Goal: Information Seeking & Learning: Learn about a topic

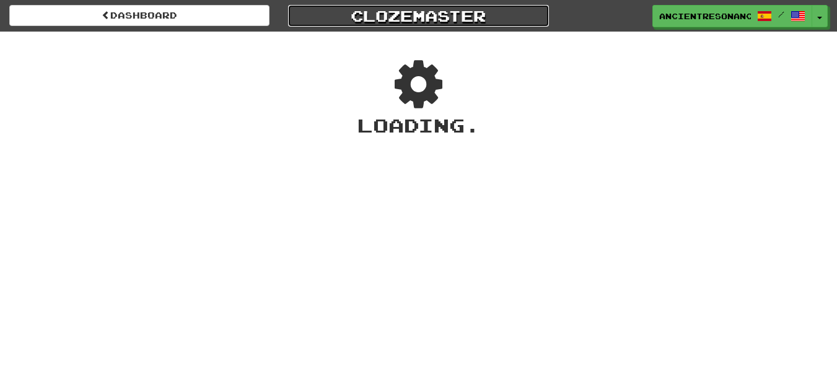
click at [395, 14] on link "Clozemaster" at bounding box center [418, 16] width 260 height 22
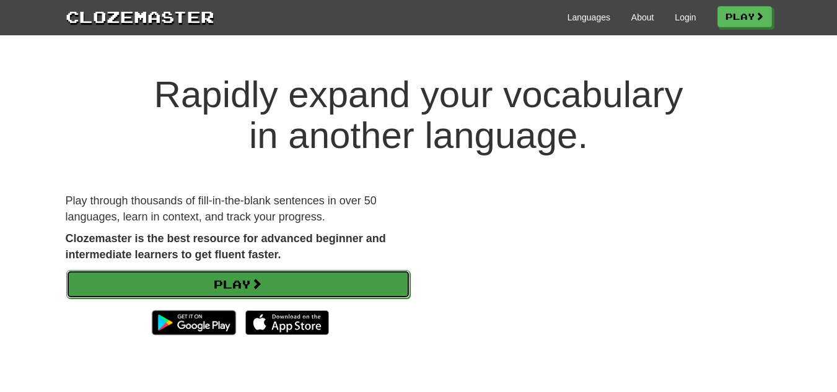
click at [252, 285] on link "Play" at bounding box center [238, 284] width 344 height 28
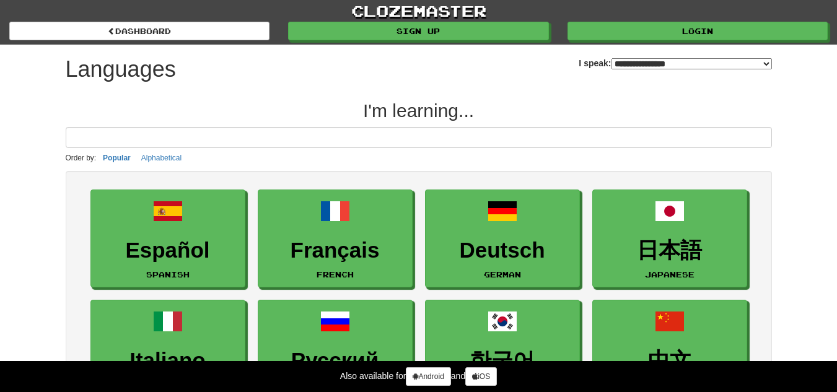
select select "*******"
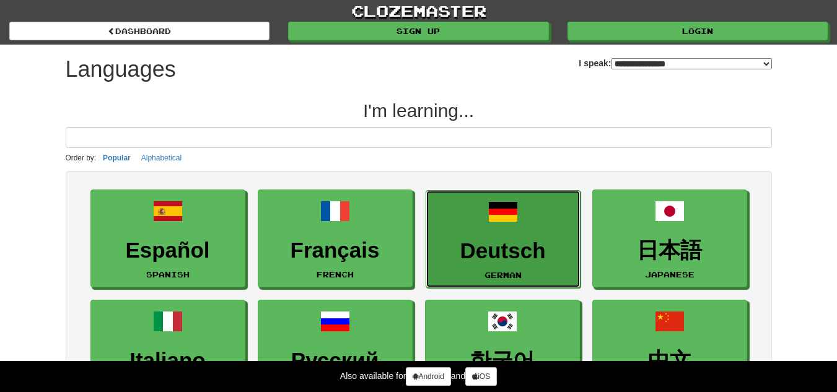
click at [495, 259] on h3 "Deutsch" at bounding box center [502, 251] width 141 height 24
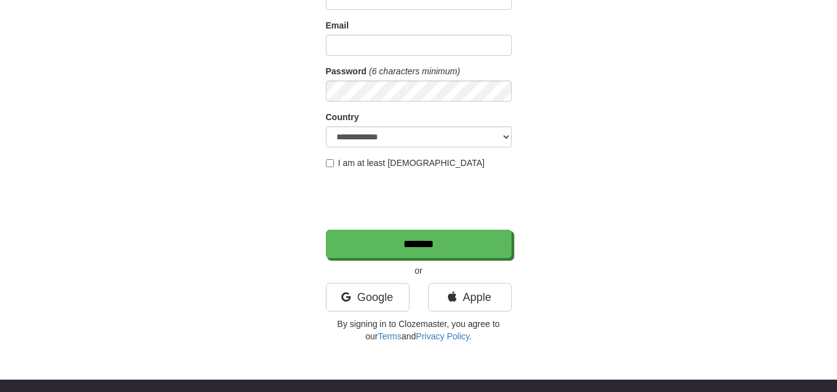
scroll to position [62, 0]
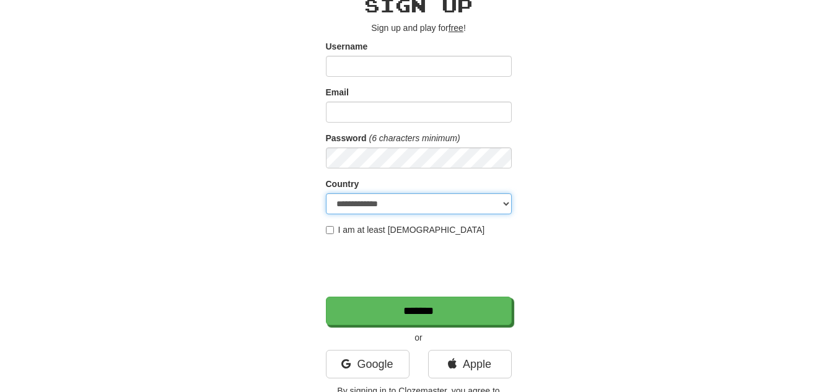
click at [441, 206] on select "**********" at bounding box center [419, 203] width 186 height 21
select select "**"
click at [326, 193] on select "**********" at bounding box center [419, 203] width 186 height 21
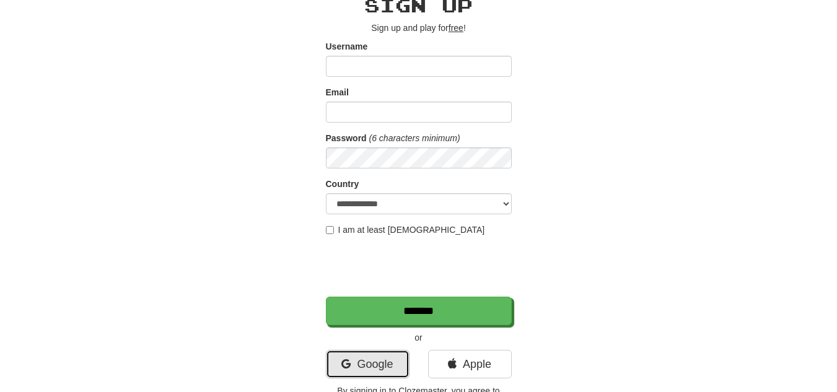
click at [387, 367] on link "Google" at bounding box center [368, 364] width 84 height 28
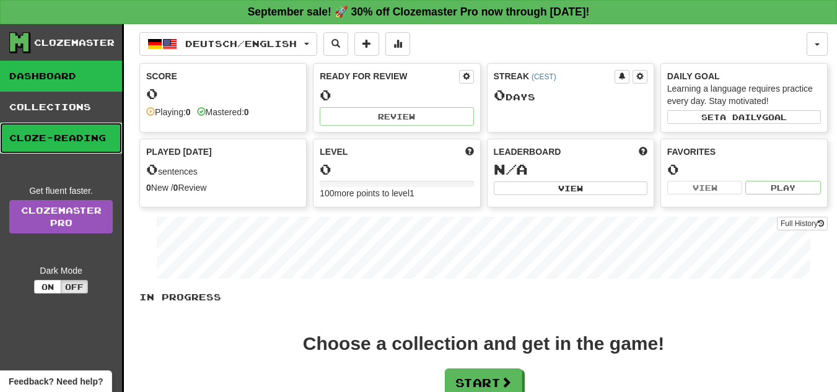
click at [69, 137] on link "Cloze-Reading" at bounding box center [61, 138] width 122 height 31
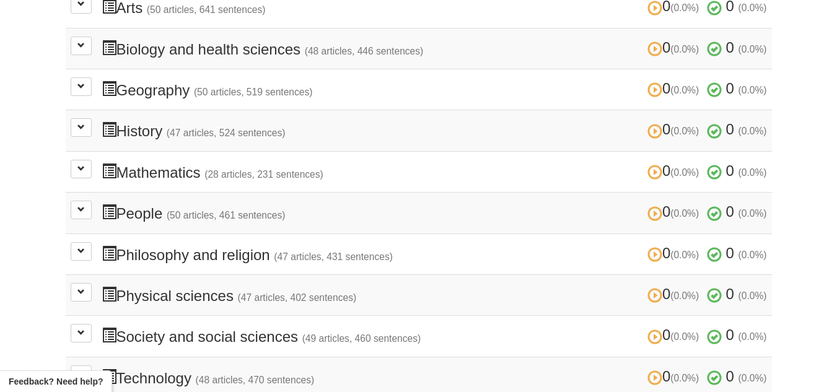
scroll to position [372, 0]
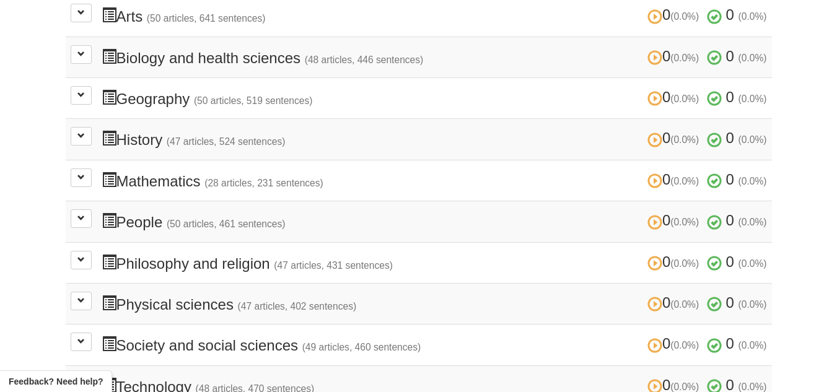
click at [147, 266] on h3 "0 (0.0%) 0 (0.0%) Philosophy and religion (47 articles, 431 sentences) 0 (0.0%)…" at bounding box center [434, 263] width 665 height 18
click at [76, 258] on button at bounding box center [81, 260] width 21 height 19
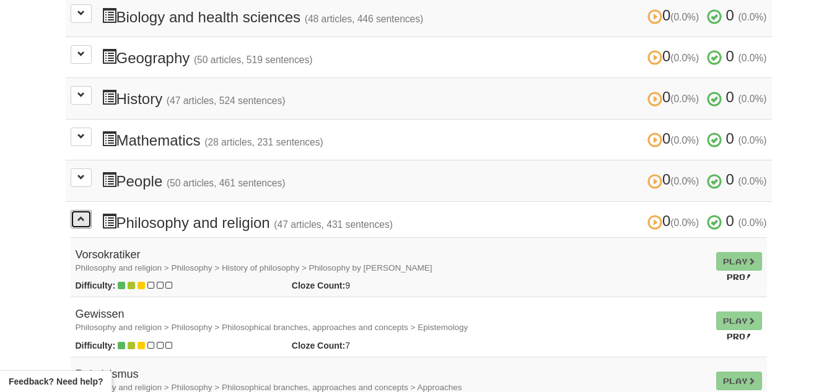
scroll to position [433, 0]
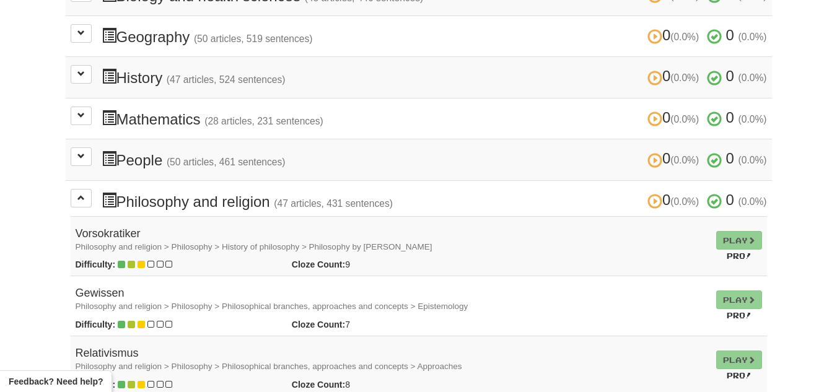
click at [748, 238] on td "Play Pro!" at bounding box center [739, 246] width 56 height 60
click at [729, 235] on td "Play Pro!" at bounding box center [739, 246] width 56 height 60
click at [749, 242] on td "Play Pro!" at bounding box center [739, 246] width 56 height 60
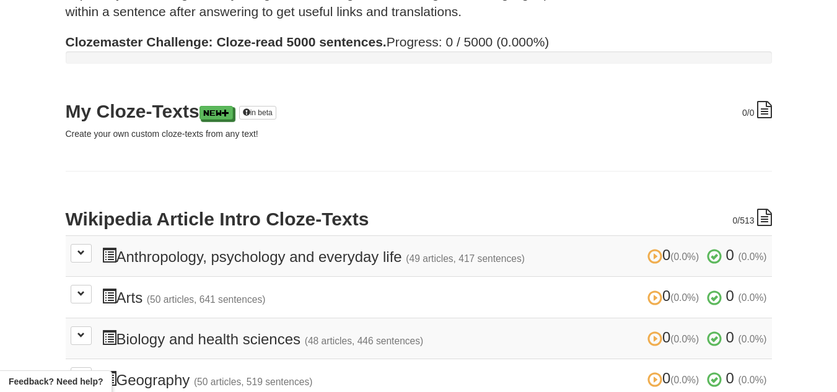
scroll to position [0, 0]
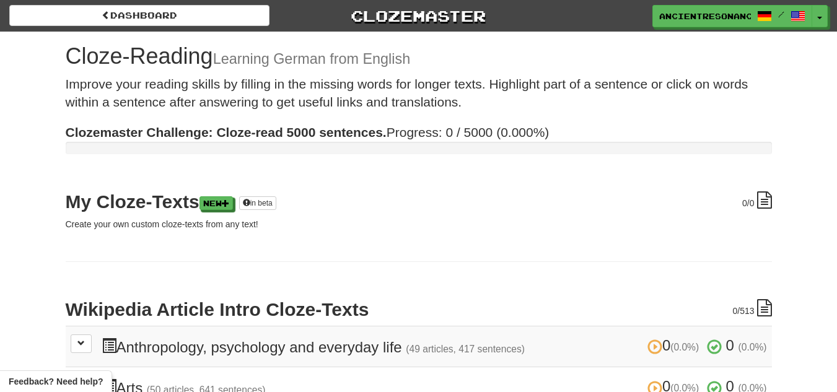
click at [325, 343] on h3 "0 (0.0%) 0 (0.0%) Anthropology, psychology and everyday life (49 articles, 417 …" at bounding box center [434, 346] width 665 height 18
click at [79, 346] on span at bounding box center [80, 342] width 7 height 7
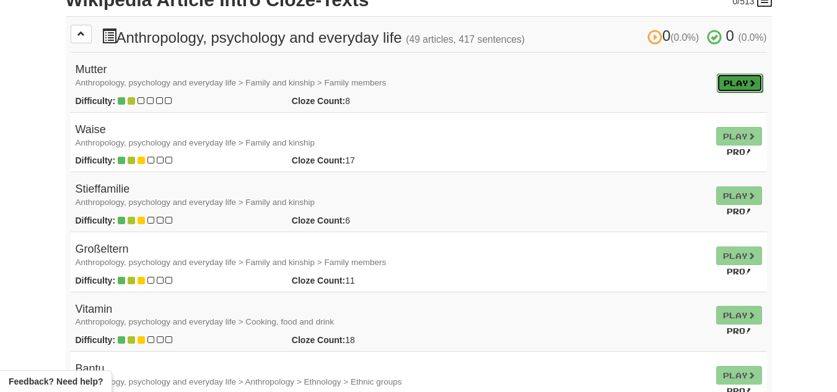
click at [740, 84] on link "Play" at bounding box center [739, 83] width 46 height 19
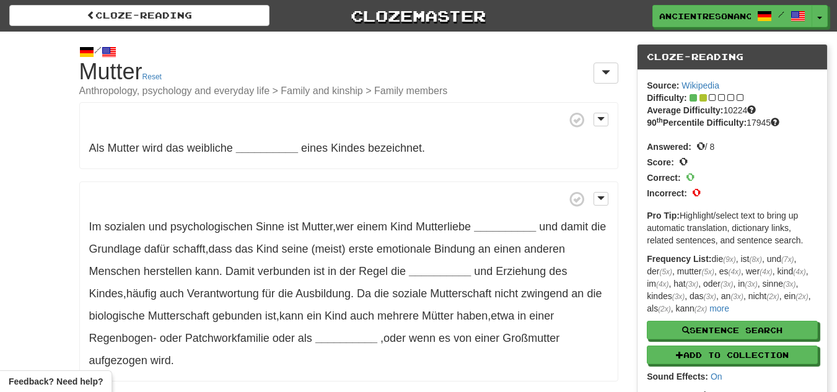
click at [81, 54] on span at bounding box center [86, 52] width 15 height 15
click at [817, 18] on button "Toggle Dropdown" at bounding box center [820, 17] width 16 height 22
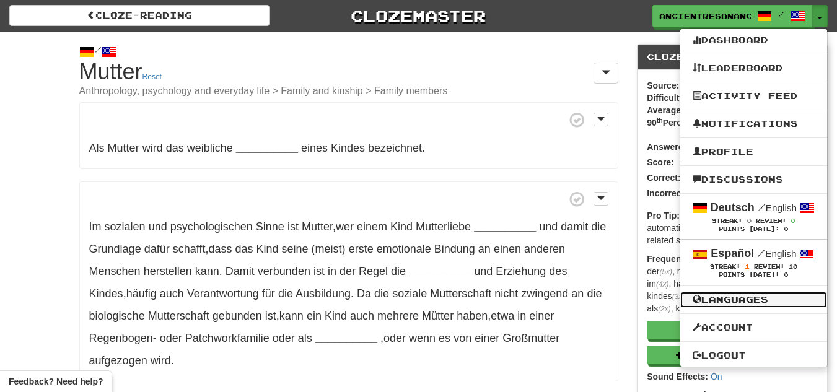
click at [764, 293] on link "Languages" at bounding box center [753, 300] width 147 height 16
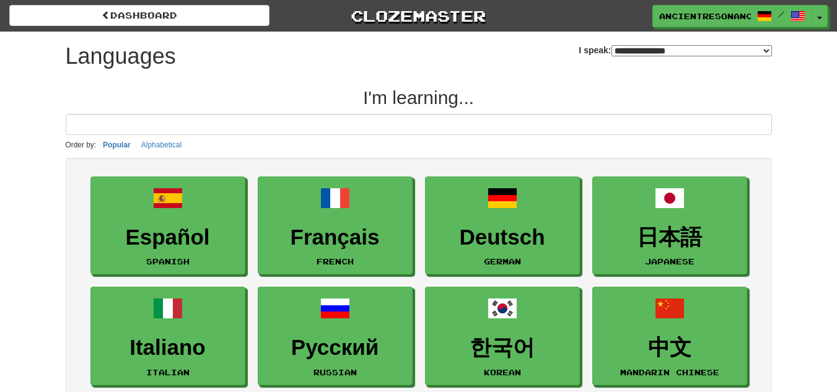
select select "*******"
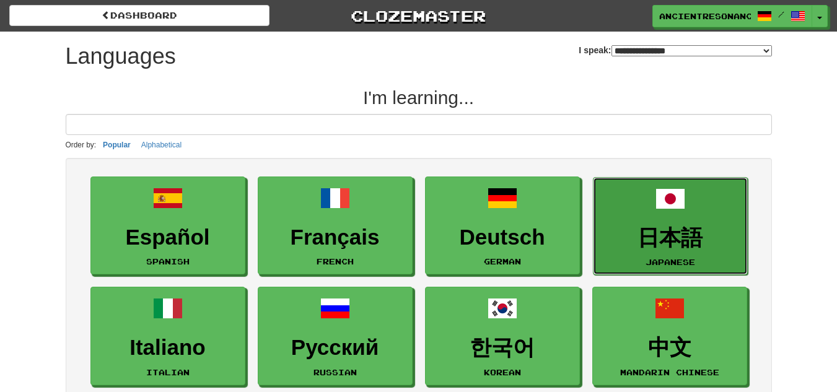
click at [681, 240] on h3 "日本語" at bounding box center [669, 238] width 141 height 24
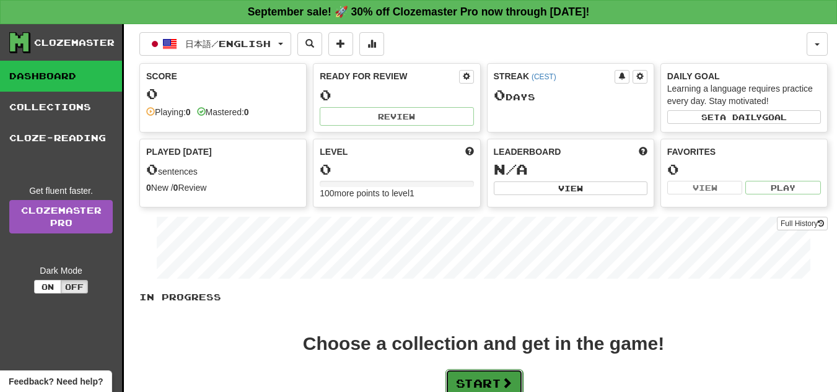
click at [522, 378] on button "Start" at bounding box center [483, 383] width 77 height 28
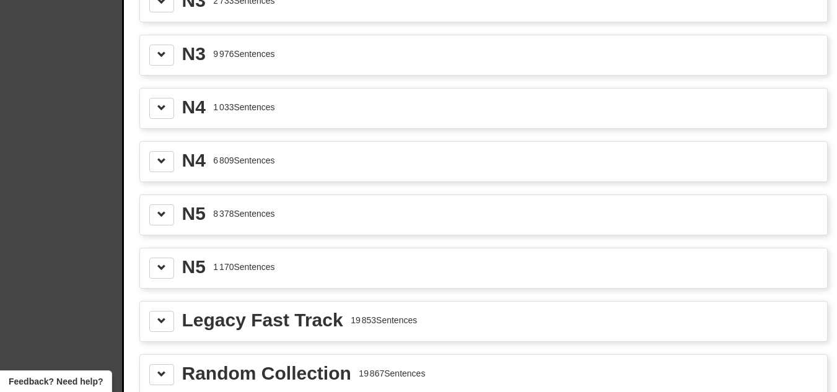
scroll to position [1858, 0]
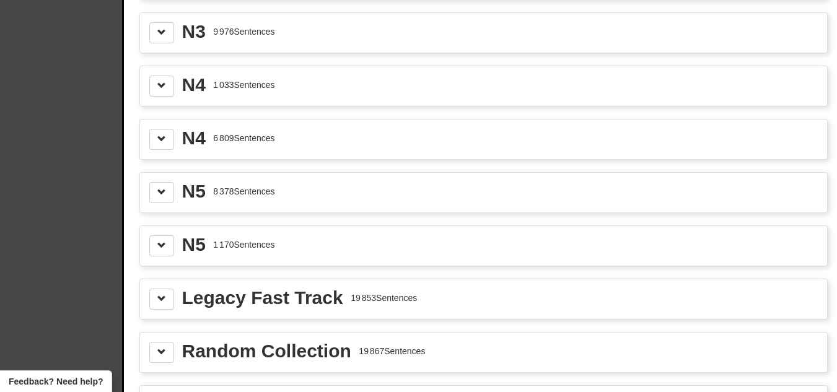
click at [259, 246] on div "1 170 Sentences" at bounding box center [243, 244] width 61 height 12
click at [165, 243] on span at bounding box center [161, 245] width 9 height 9
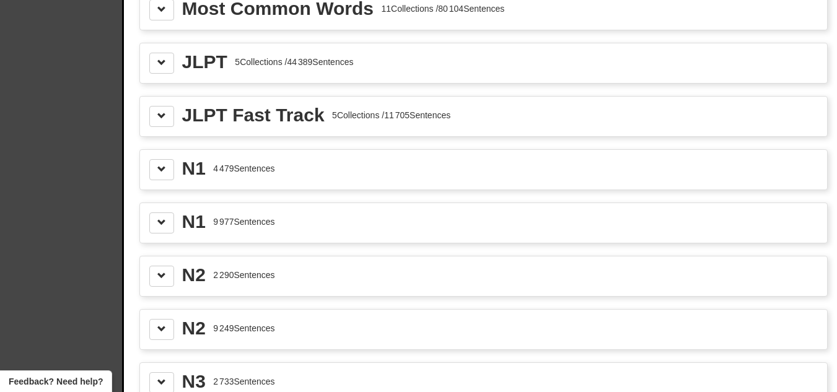
scroll to position [1424, 0]
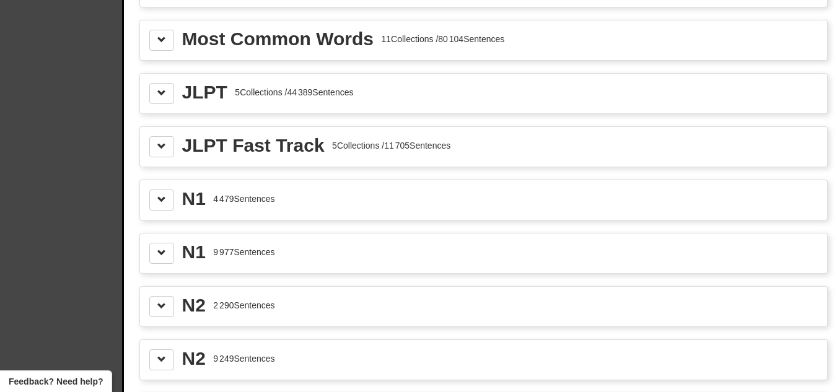
click at [308, 186] on div "N1 4 479 Sentences" at bounding box center [483, 200] width 687 height 40
click at [163, 198] on span at bounding box center [161, 199] width 9 height 9
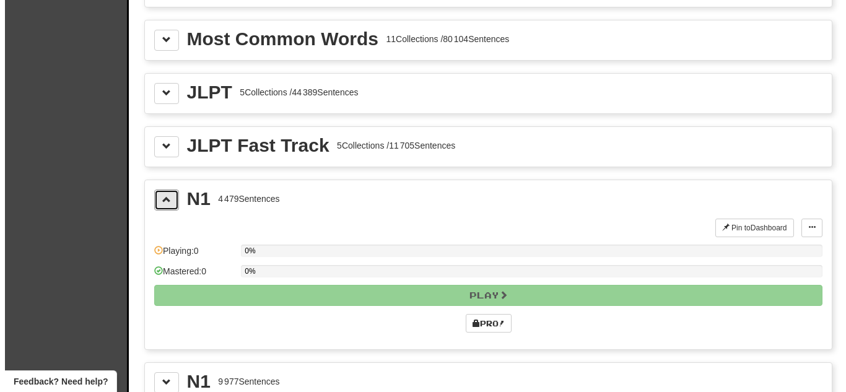
scroll to position [1239, 0]
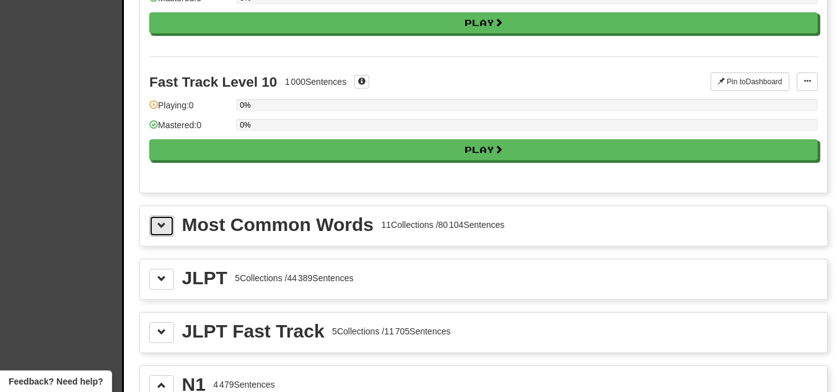
click at [165, 222] on span at bounding box center [161, 225] width 9 height 9
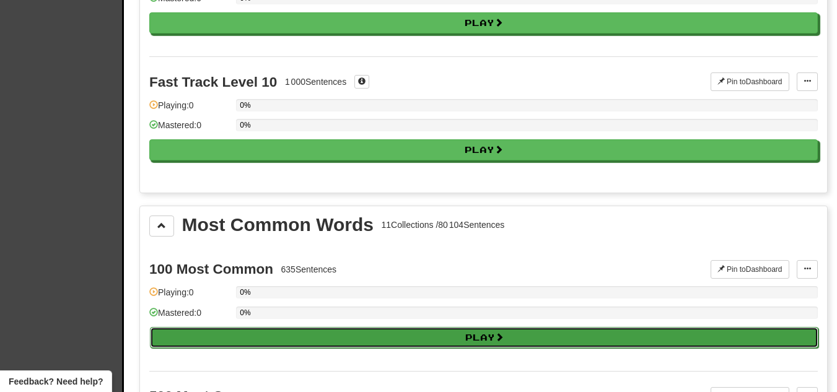
click at [312, 341] on button "Play" at bounding box center [484, 337] width 668 height 21
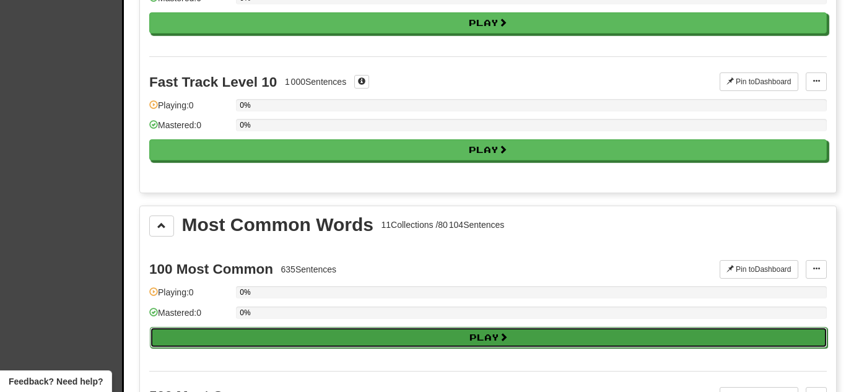
select select "**"
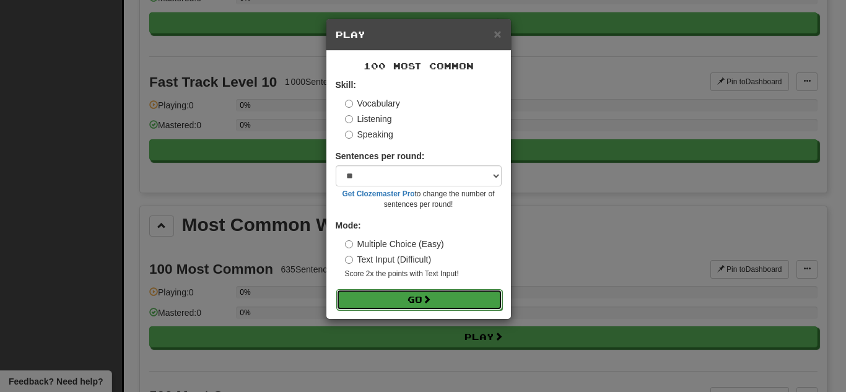
click at [389, 304] on button "Go" at bounding box center [419, 299] width 166 height 21
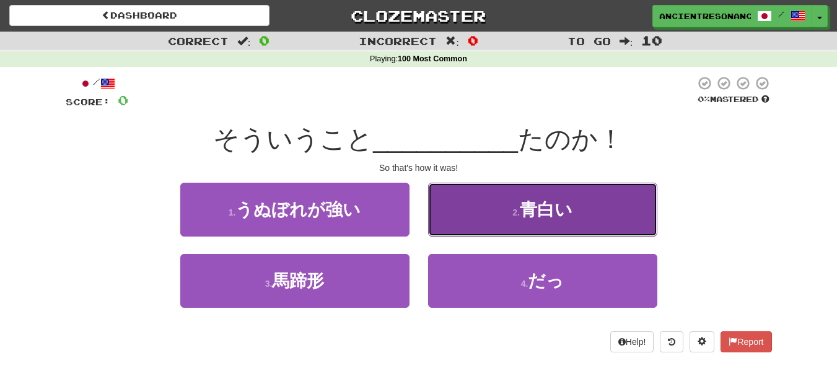
click at [541, 204] on span "青白い" at bounding box center [546, 209] width 53 height 19
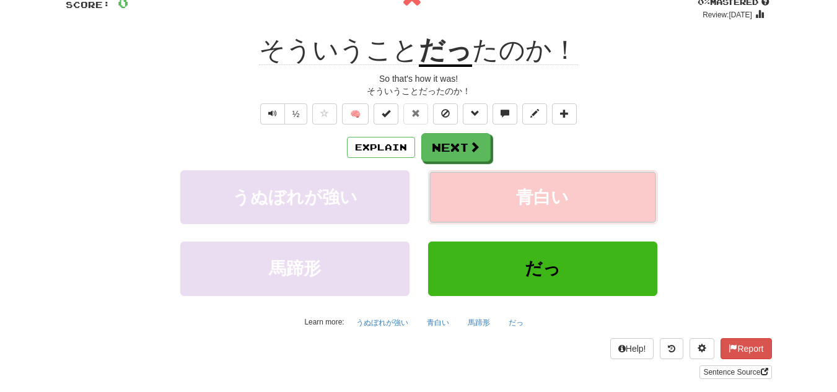
scroll to position [124, 0]
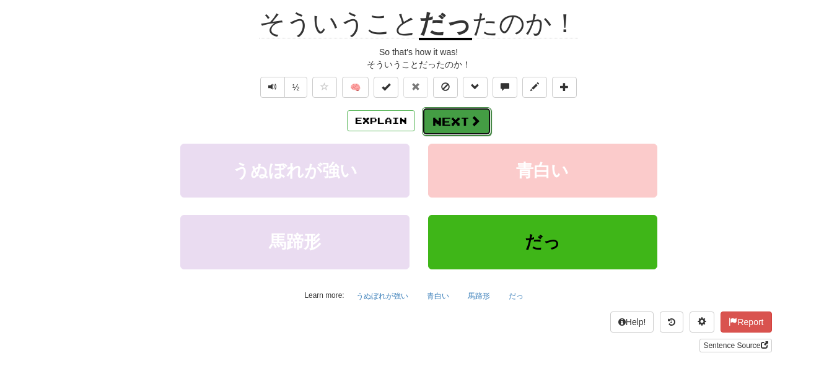
click at [451, 117] on button "Next" at bounding box center [456, 121] width 69 height 28
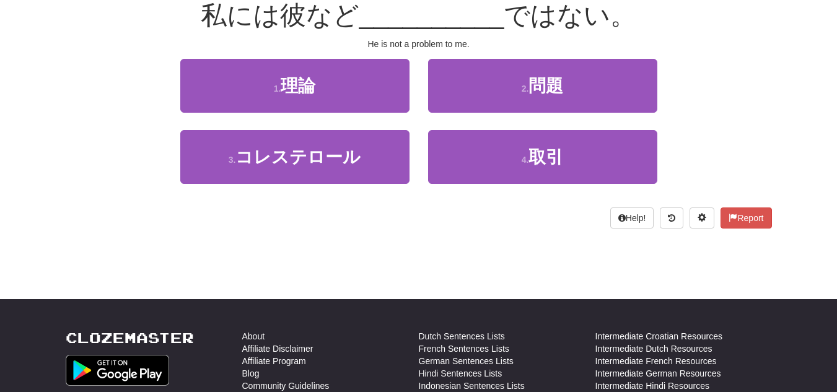
scroll to position [116, 0]
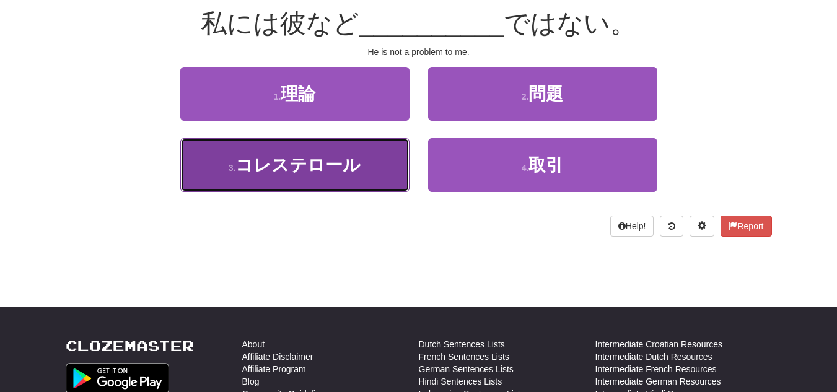
click at [353, 165] on span "コレステロール" at bounding box center [297, 164] width 125 height 19
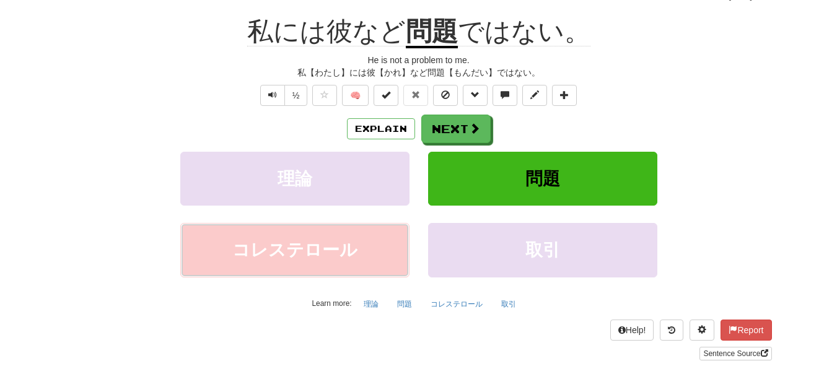
scroll to position [124, 0]
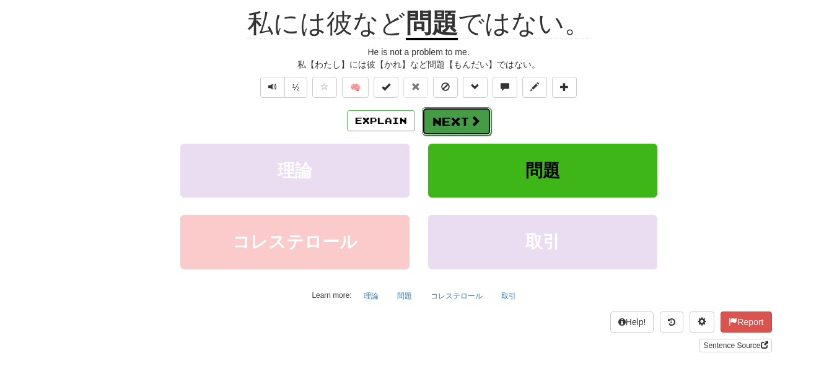
click at [476, 126] on span at bounding box center [474, 120] width 11 height 11
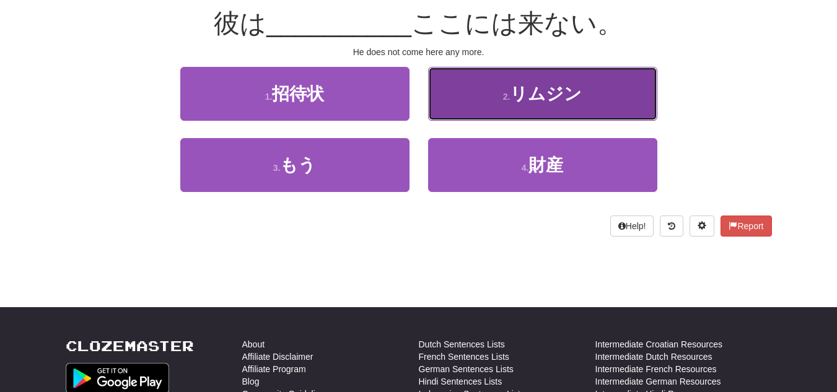
click at [463, 103] on button "2 . リムジン" at bounding box center [542, 94] width 229 height 54
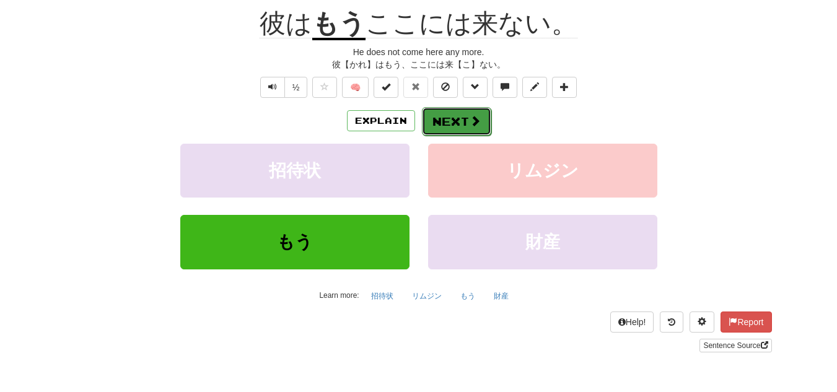
click at [466, 131] on button "Next" at bounding box center [456, 121] width 69 height 28
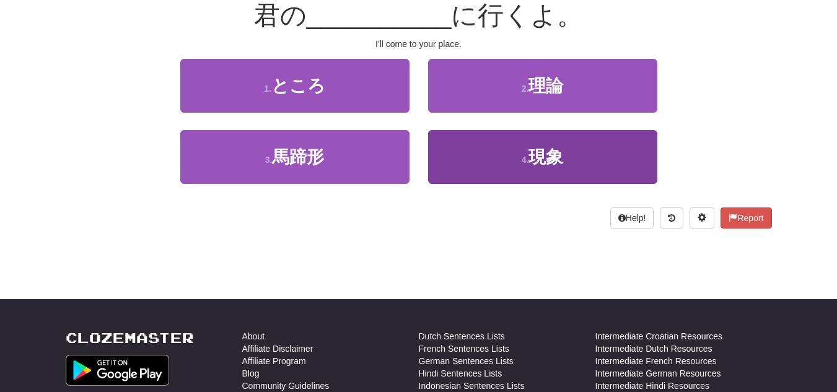
scroll to position [116, 0]
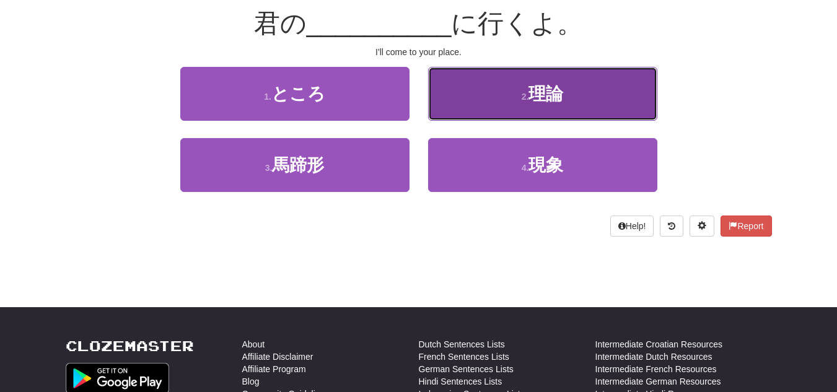
click at [528, 106] on button "2 . 理論" at bounding box center [542, 94] width 229 height 54
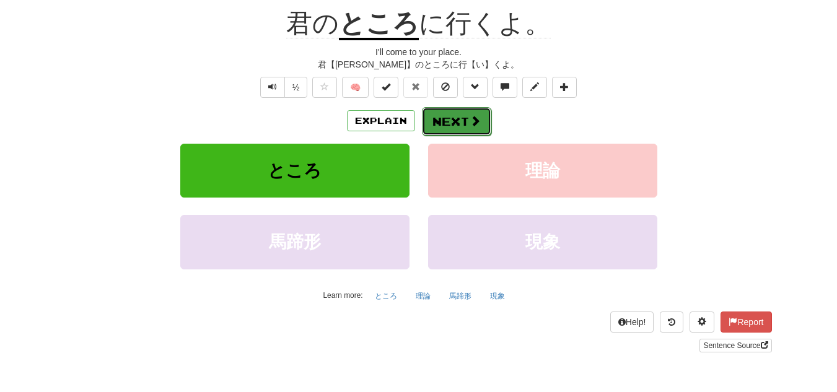
click at [457, 130] on button "Next" at bounding box center [456, 121] width 69 height 28
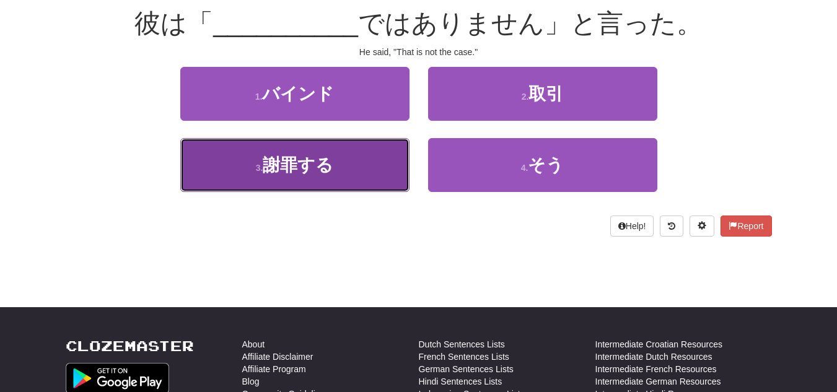
click at [339, 163] on button "3 . 謝罪する" at bounding box center [294, 165] width 229 height 54
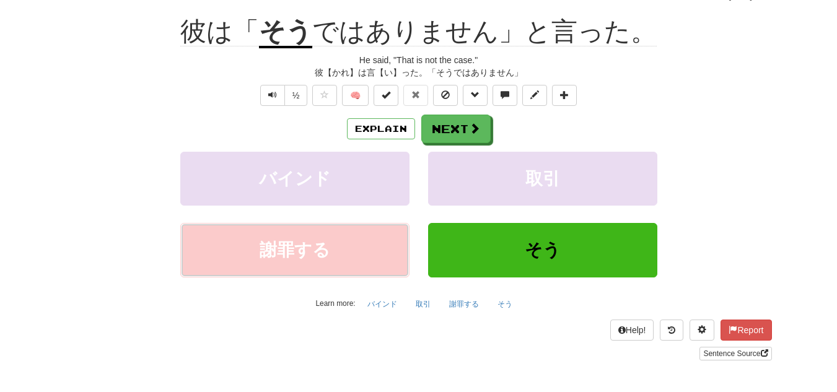
scroll to position [124, 0]
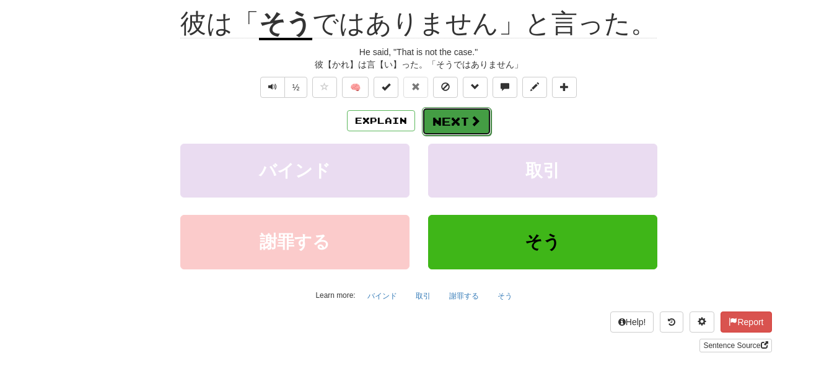
click at [460, 128] on button "Next" at bounding box center [456, 121] width 69 height 28
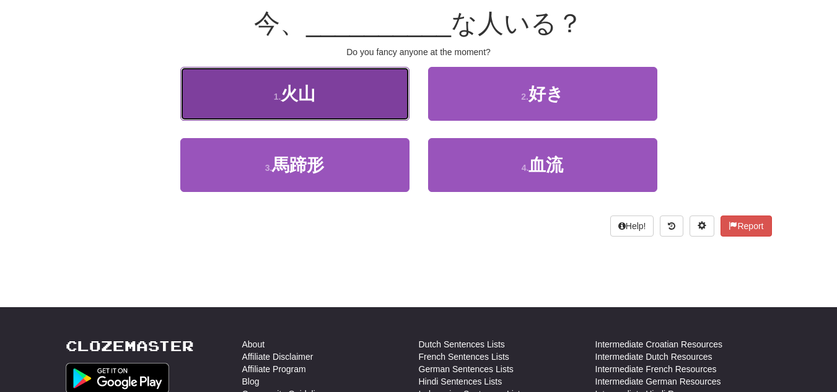
click at [339, 102] on button "1 . 火山" at bounding box center [294, 94] width 229 height 54
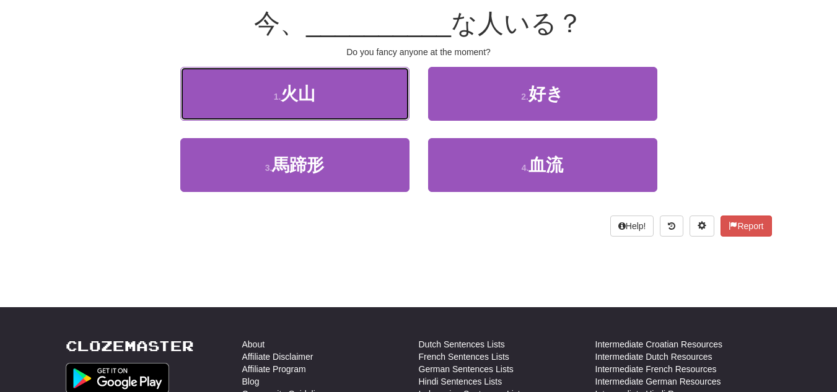
scroll to position [124, 0]
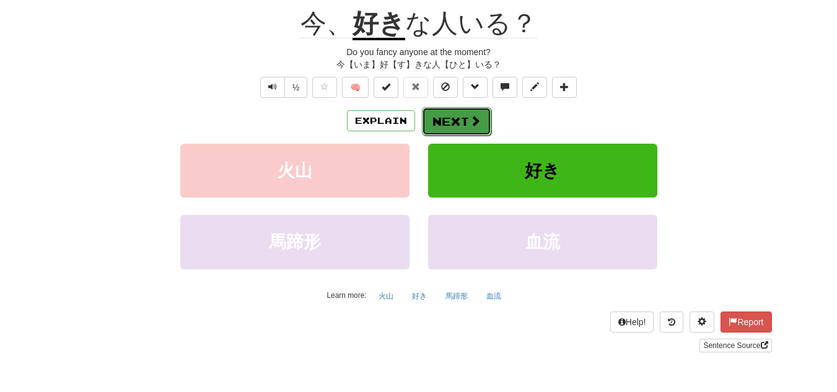
click at [481, 118] on button "Next" at bounding box center [456, 121] width 69 height 28
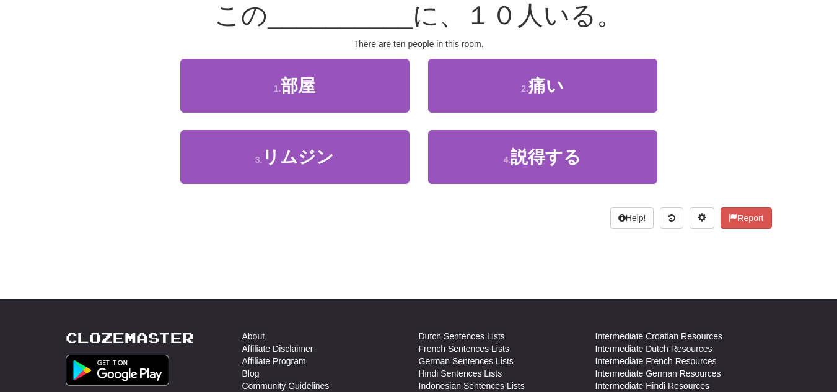
scroll to position [116, 0]
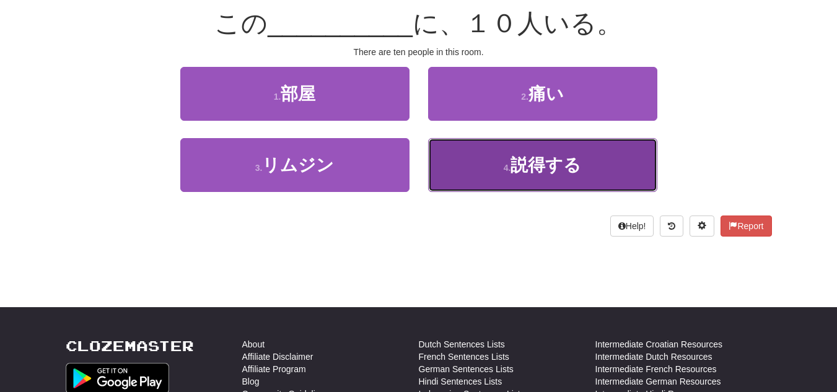
click at [518, 172] on span "説得する" at bounding box center [545, 164] width 71 height 19
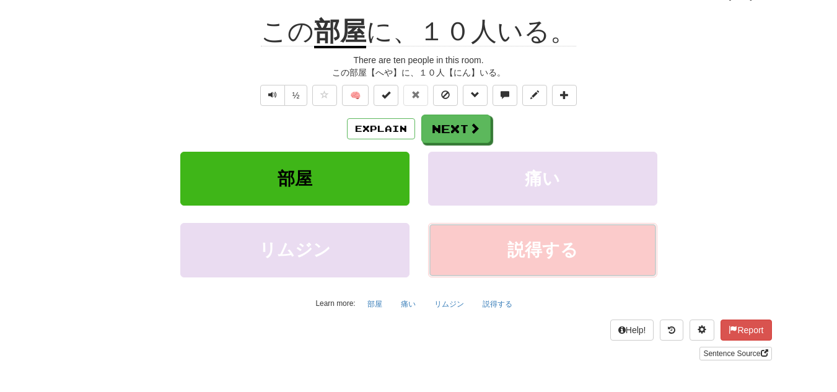
scroll to position [115, 0]
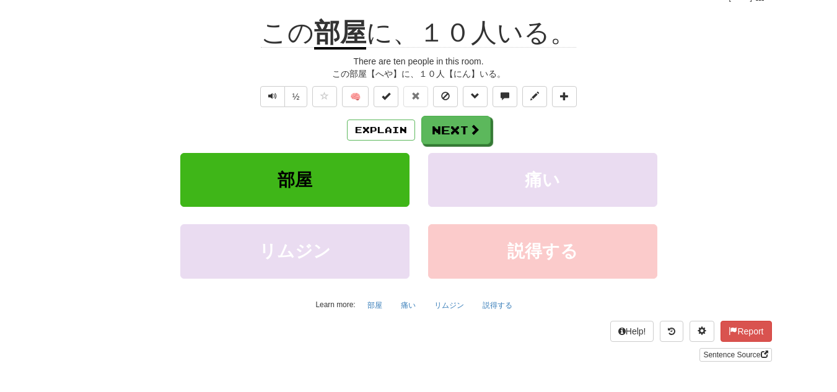
click at [791, 116] on div "Correct : 0 Incorrect : 7 To go : 10 Playing : 100 Most Common / Score: 0 0 % M…" at bounding box center [418, 148] width 837 height 462
drag, startPoint x: 722, startPoint y: 97, endPoint x: 728, endPoint y: 94, distance: 6.7
click at [724, 97] on div "½ 🧠" at bounding box center [419, 96] width 706 height 21
click at [479, 121] on button "Next" at bounding box center [456, 130] width 69 height 28
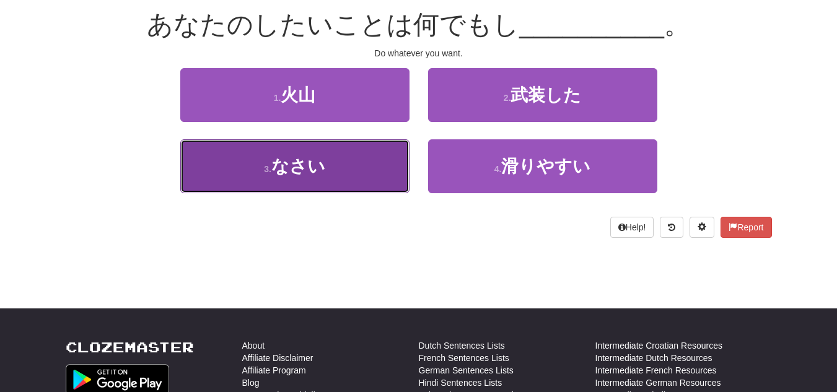
click at [364, 179] on button "3 . なさい" at bounding box center [294, 166] width 229 height 54
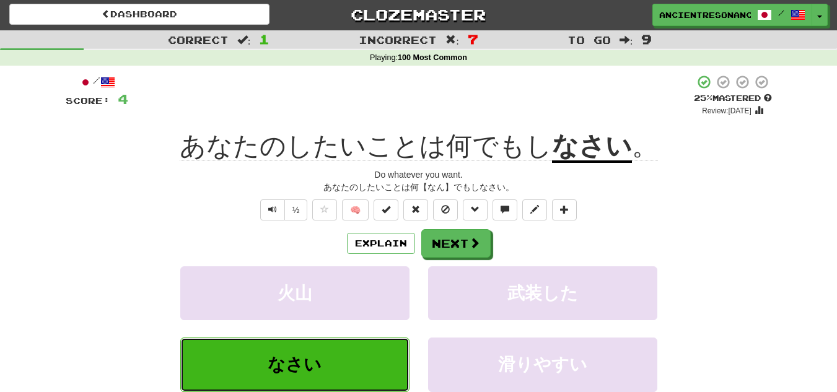
scroll to position [0, 0]
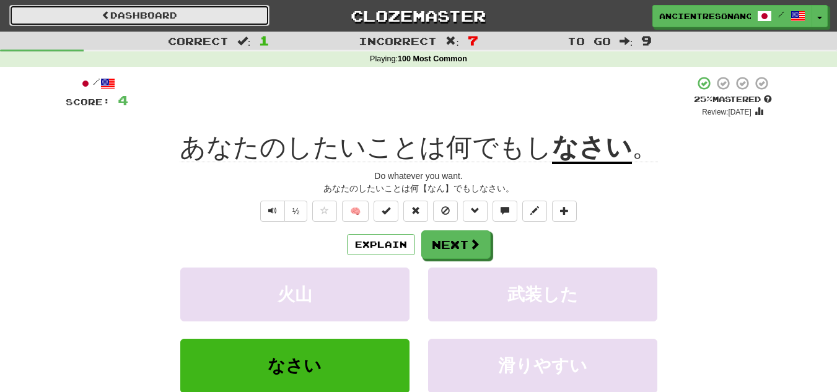
click at [188, 15] on link "Dashboard" at bounding box center [139, 15] width 260 height 21
